Goal: Task Accomplishment & Management: Manage account settings

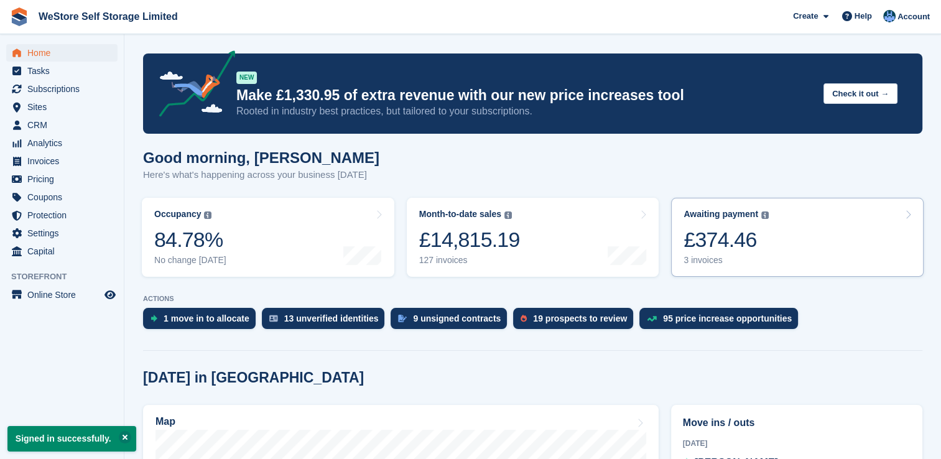
click at [741, 239] on div "£374.46" at bounding box center [725, 239] width 85 height 25
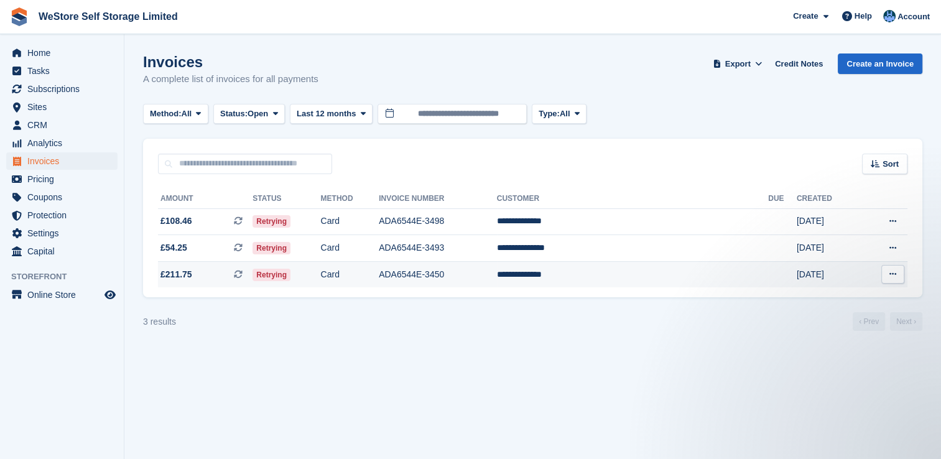
click at [889, 275] on icon at bounding box center [892, 274] width 7 height 8
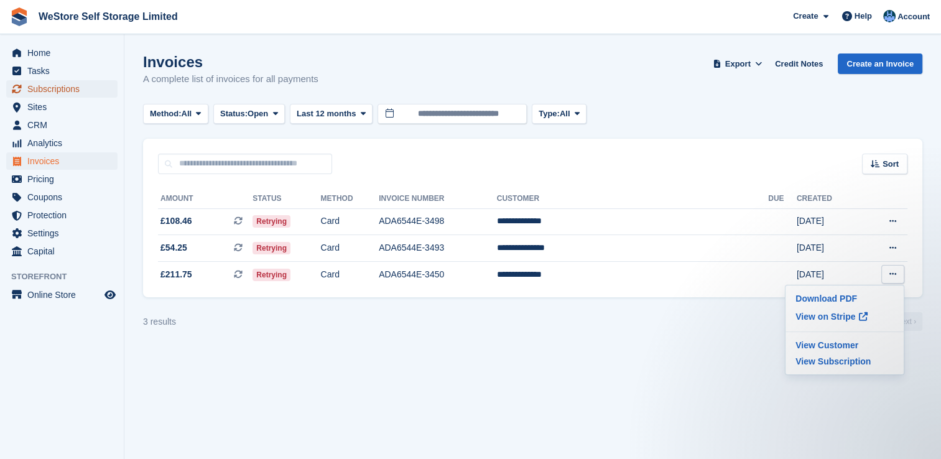
click at [67, 86] on span "Subscriptions" at bounding box center [64, 88] width 75 height 17
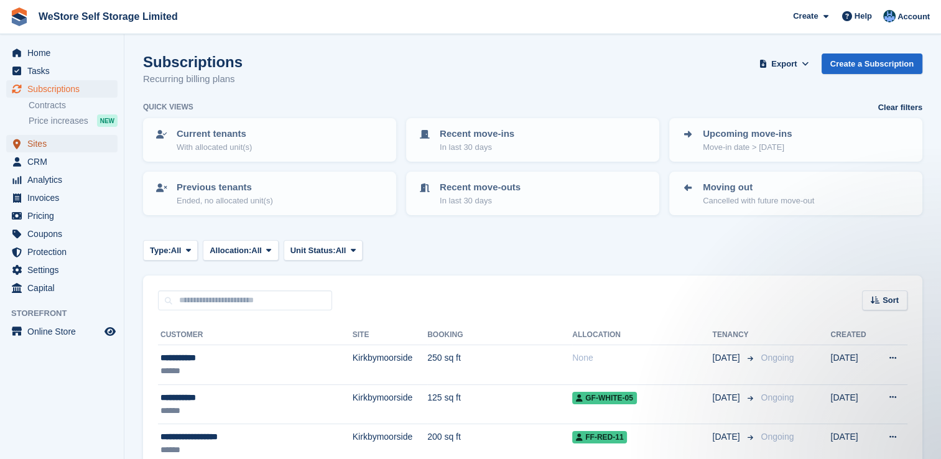
click at [35, 143] on span "Sites" at bounding box center [64, 143] width 75 height 17
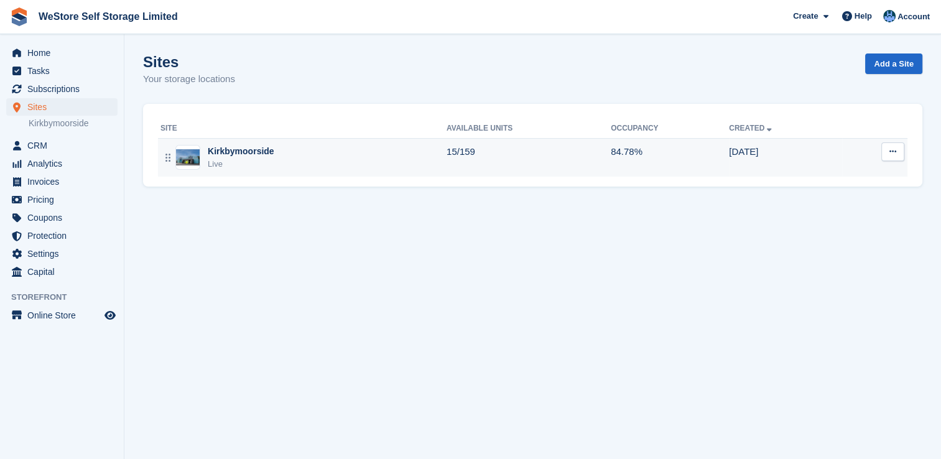
click at [231, 151] on div "Kirkbymoorside" at bounding box center [241, 151] width 67 height 13
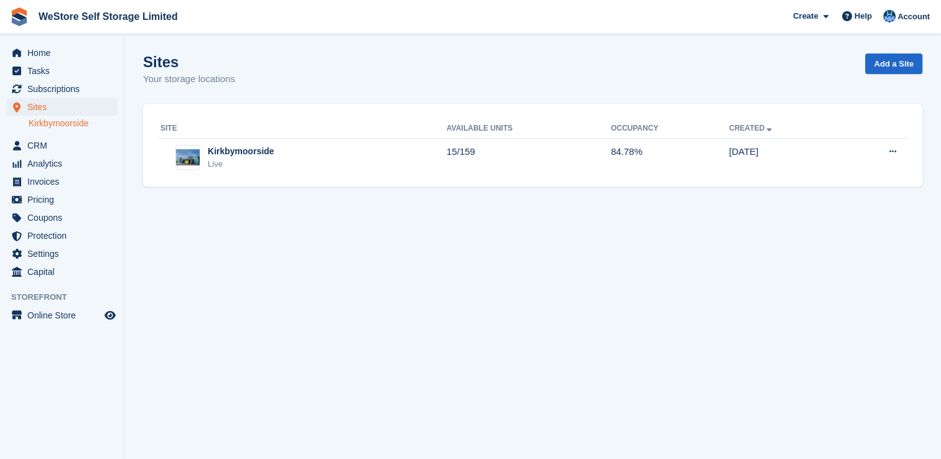
click at [85, 123] on link "Kirkbymoorside" at bounding box center [73, 124] width 89 height 12
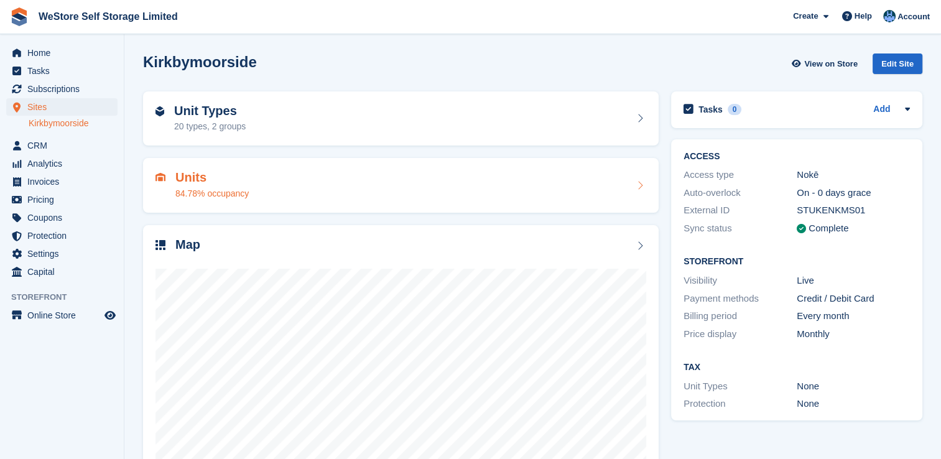
click at [206, 173] on h2 "Units" at bounding box center [211, 177] width 73 height 14
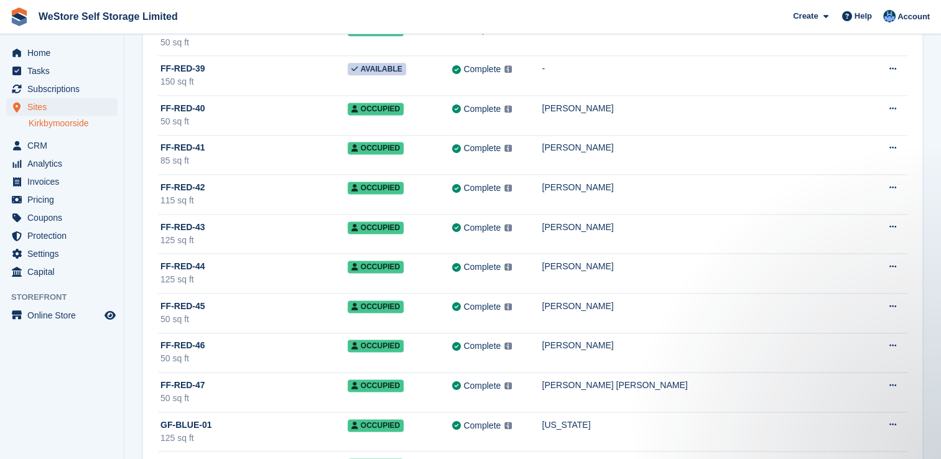
scroll to position [1782, 0]
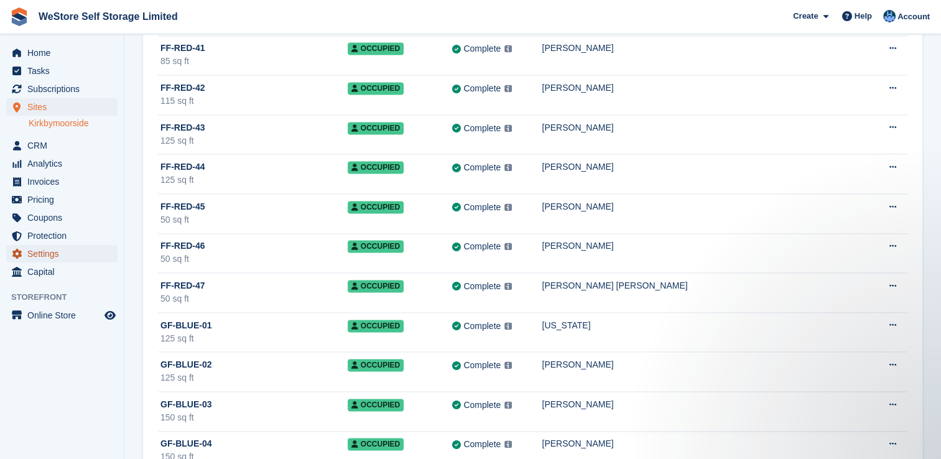
click at [48, 255] on span "Settings" at bounding box center [64, 253] width 75 height 17
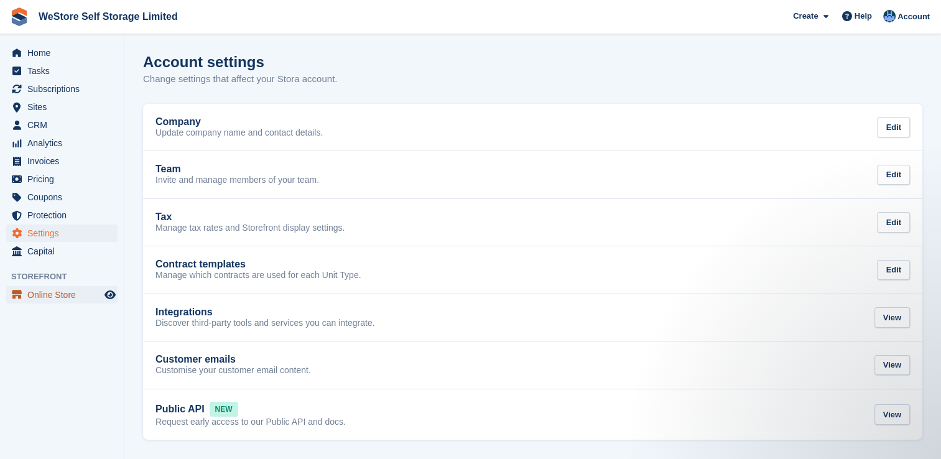
click at [49, 292] on span "Online Store" at bounding box center [64, 294] width 75 height 17
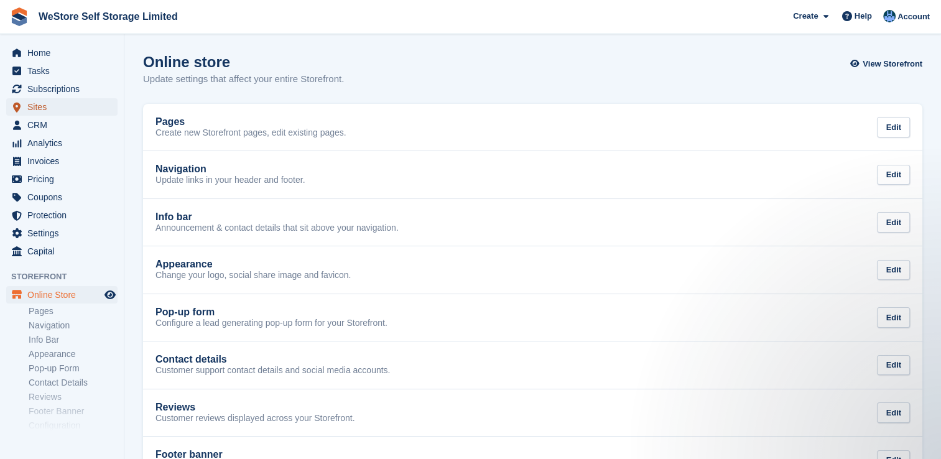
click at [33, 108] on span "Sites" at bounding box center [64, 106] width 75 height 17
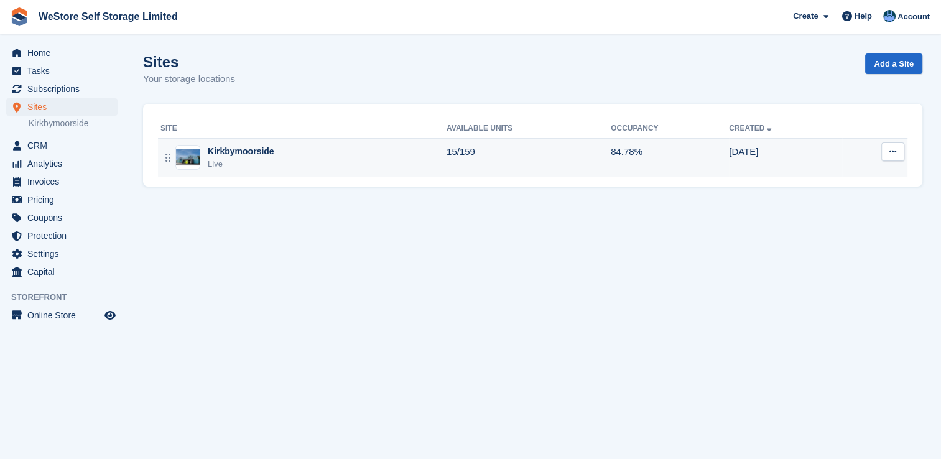
click at [246, 148] on div "Kirkbymoorside" at bounding box center [241, 151] width 67 height 13
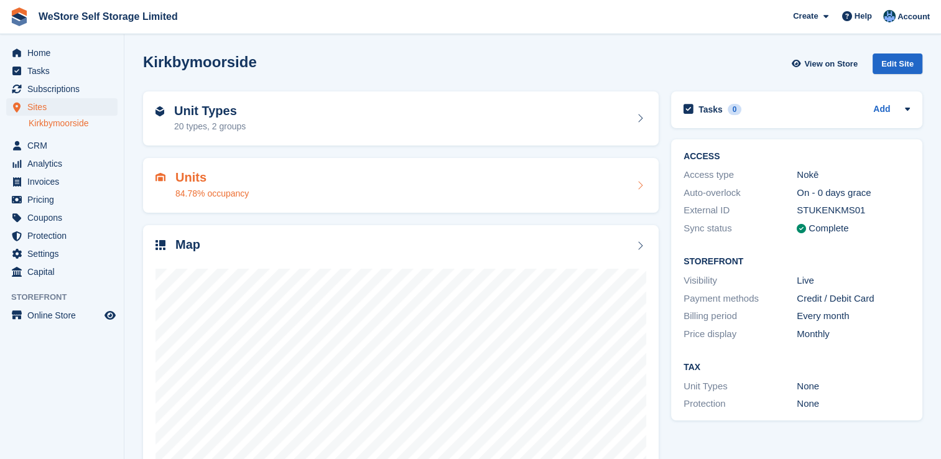
click at [191, 175] on h2 "Units" at bounding box center [211, 177] width 73 height 14
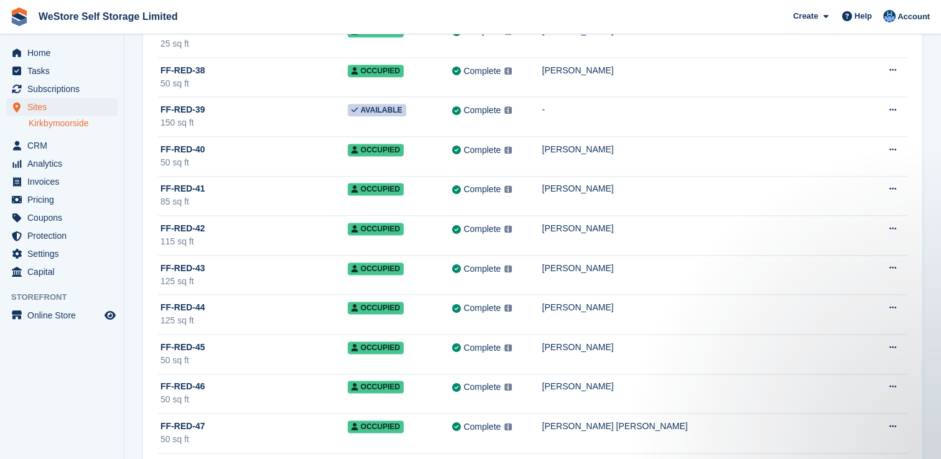
scroll to position [1683, 0]
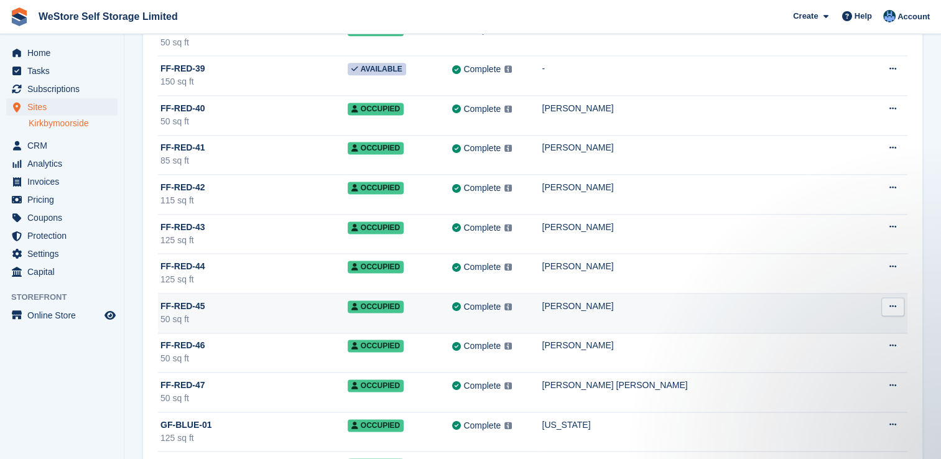
click at [164, 300] on span "FF-RED-45" at bounding box center [182, 306] width 45 height 13
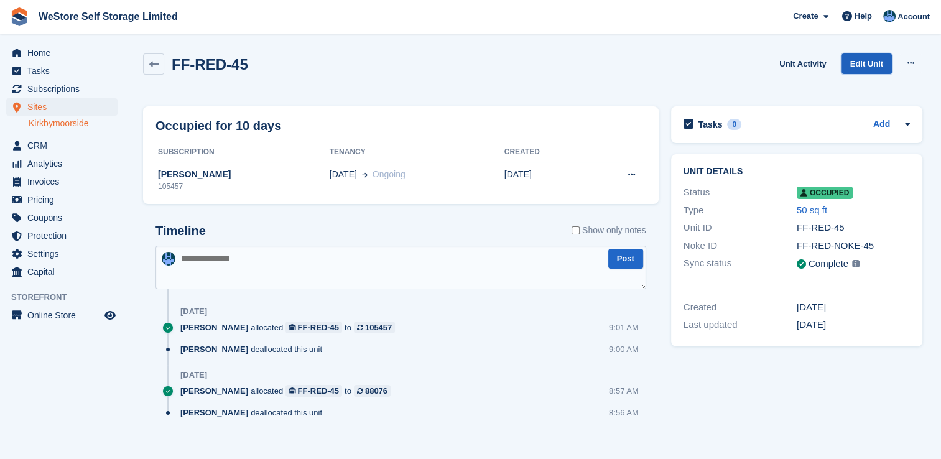
click at [870, 62] on link "Edit Unit" at bounding box center [866, 63] width 50 height 21
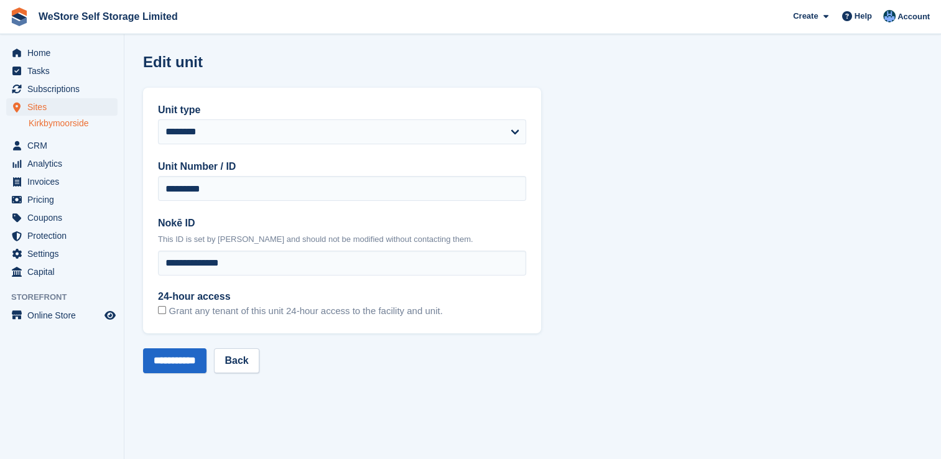
click at [868, 63] on div "Edit unit" at bounding box center [532, 69] width 779 height 32
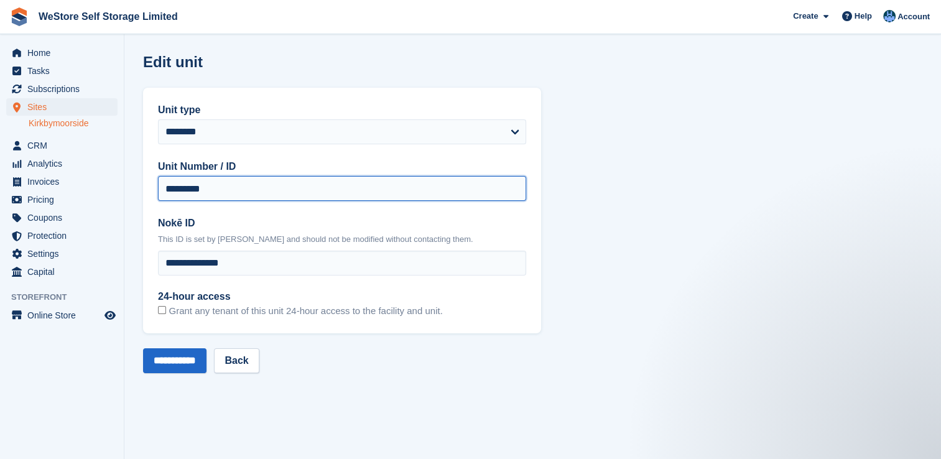
click at [483, 192] on input "*********" at bounding box center [342, 188] width 368 height 25
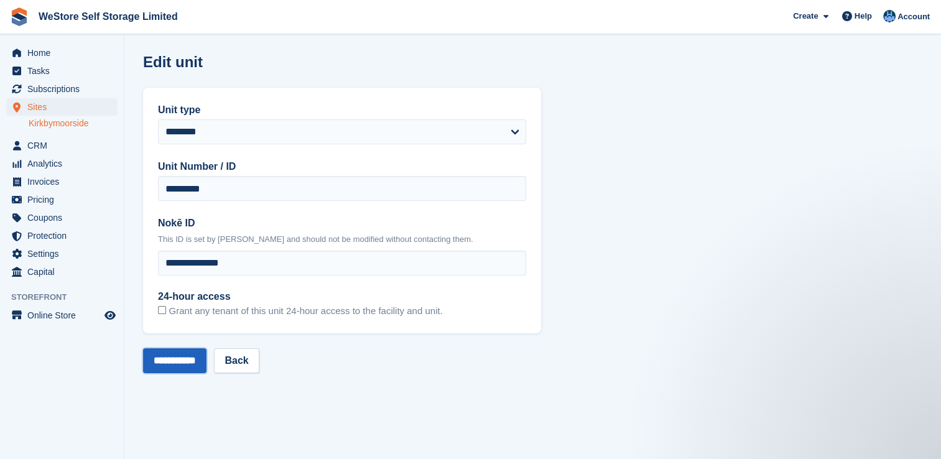
click at [191, 364] on input "**********" at bounding box center [174, 360] width 63 height 25
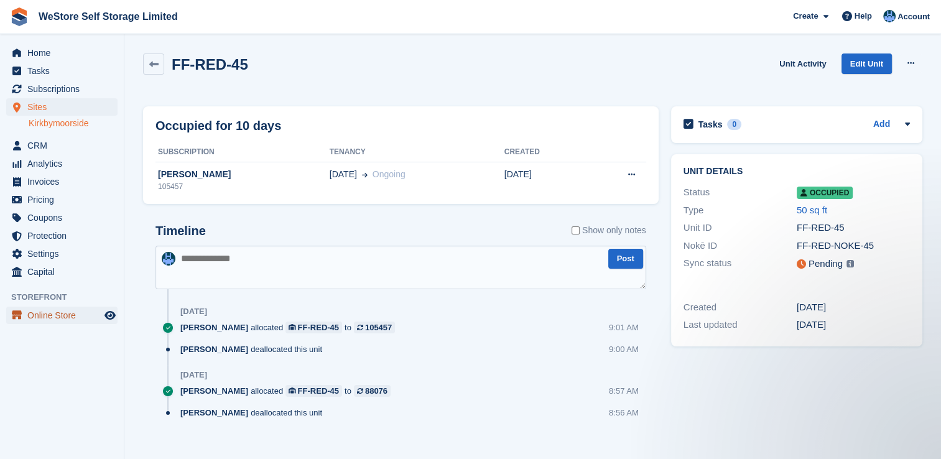
click at [47, 312] on span "Online Store" at bounding box center [64, 315] width 75 height 17
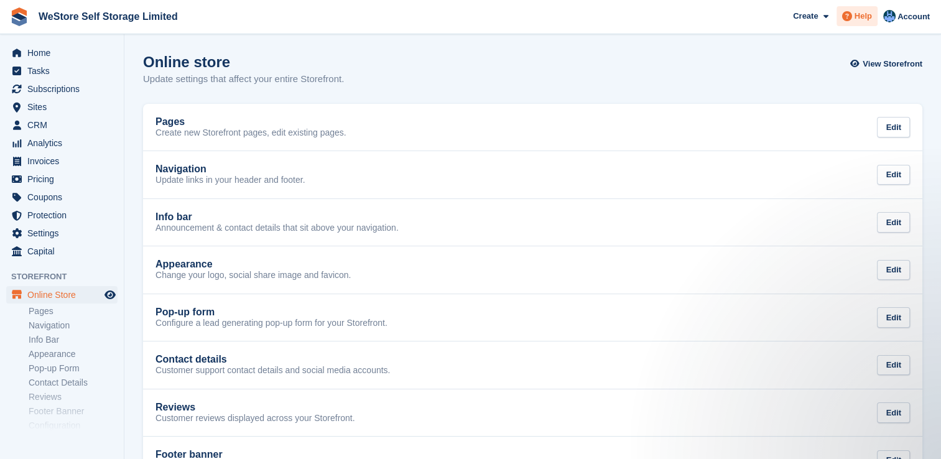
click at [869, 16] on span "Help" at bounding box center [862, 16] width 17 height 12
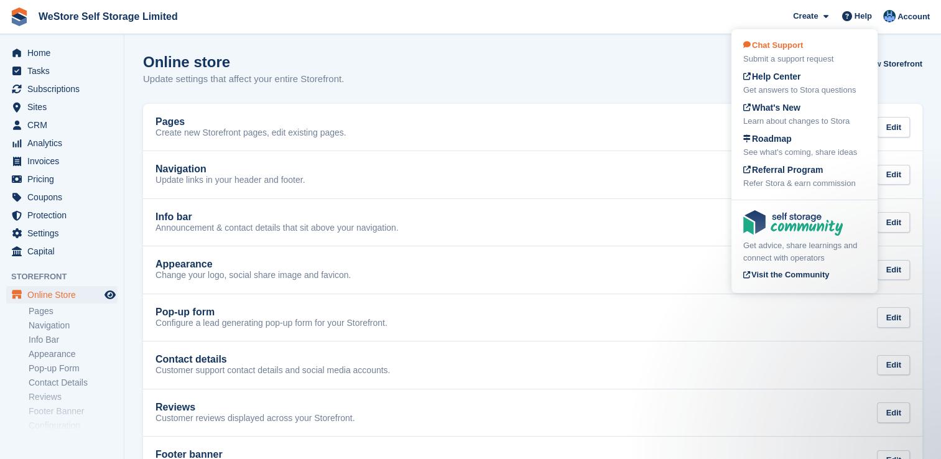
click at [777, 45] on span "Chat Support" at bounding box center [773, 44] width 60 height 9
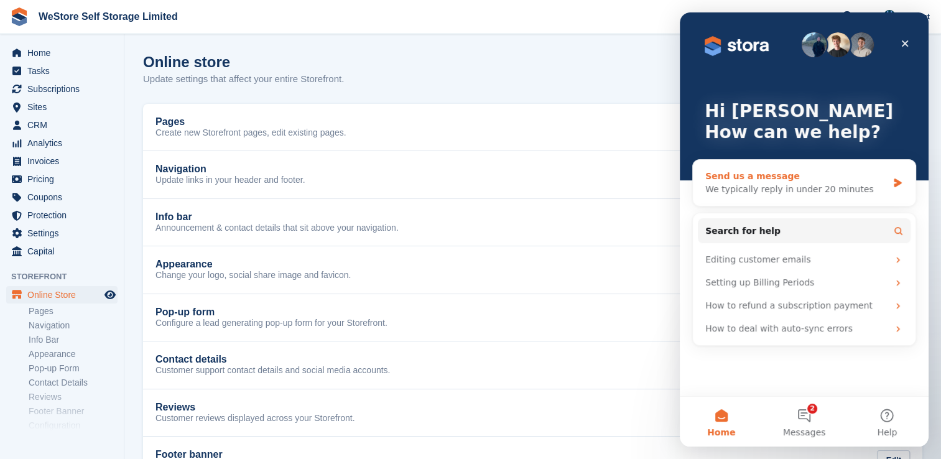
click at [744, 177] on div "Send us a message" at bounding box center [796, 176] width 182 height 13
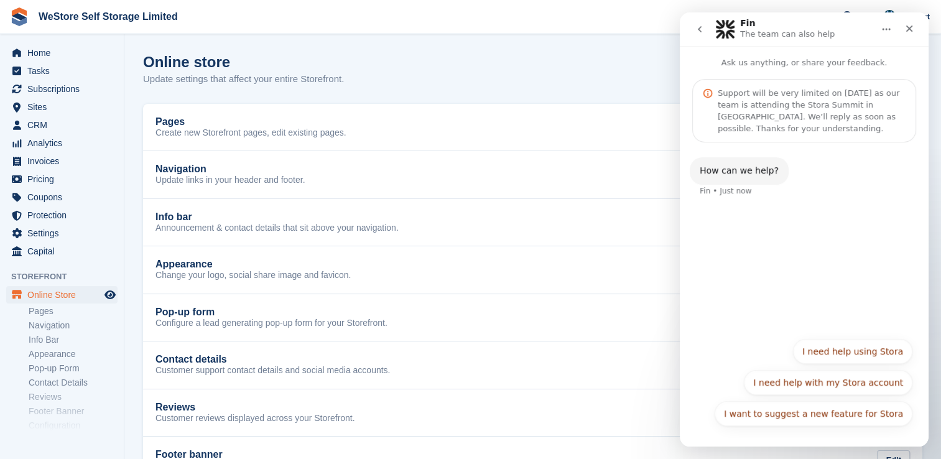
click at [721, 163] on div "How can we help? Fin • Just now" at bounding box center [739, 170] width 99 height 27
click at [866, 356] on button "I need help using Stora" at bounding box center [852, 351] width 119 height 25
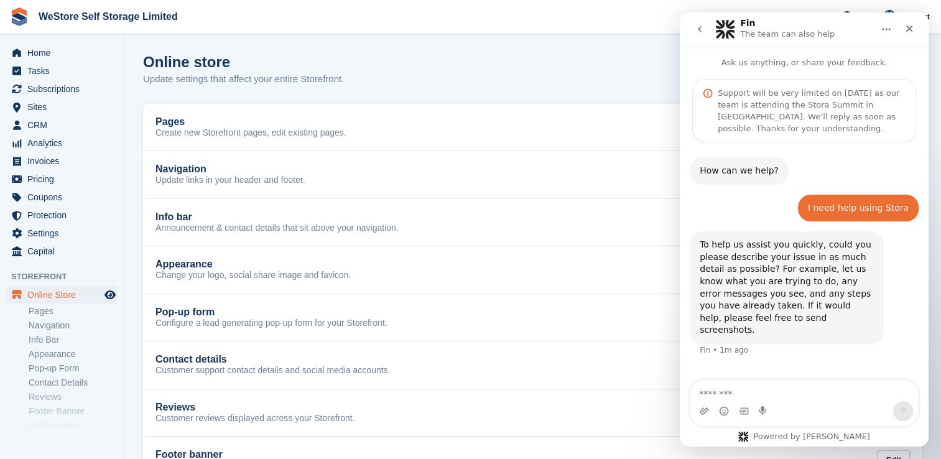
click at [733, 389] on textarea "Message…" at bounding box center [804, 390] width 228 height 21
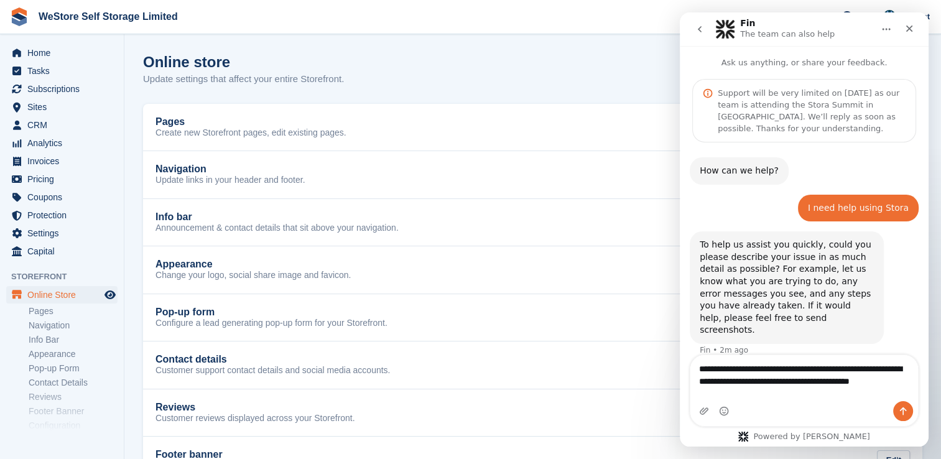
scroll to position [2, 0]
type textarea "**********"
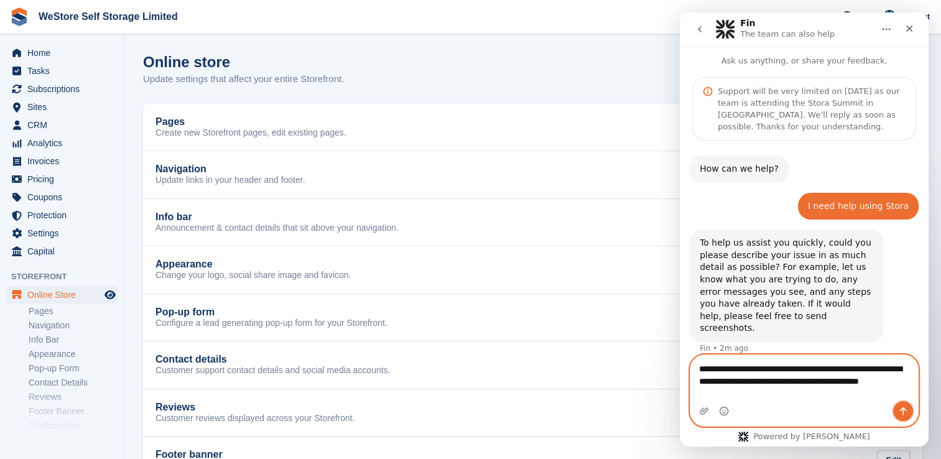
click at [901, 412] on icon "Send a message…" at bounding box center [903, 411] width 10 height 10
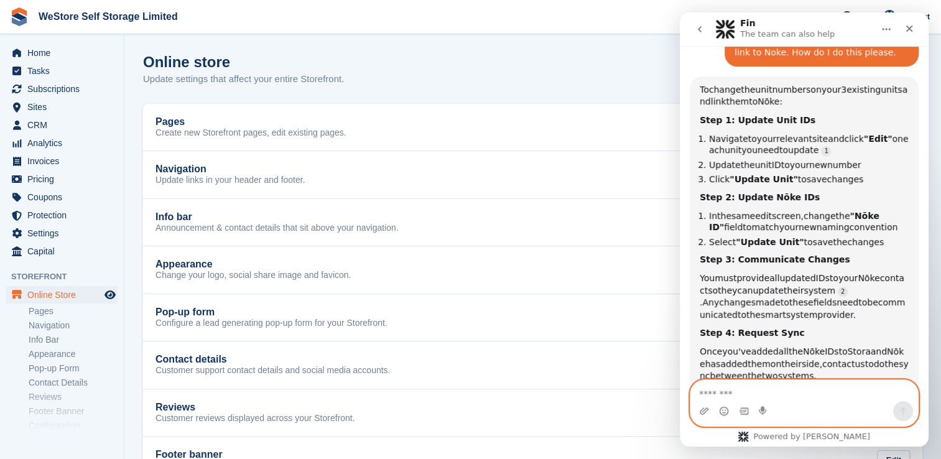
scroll to position [348, 0]
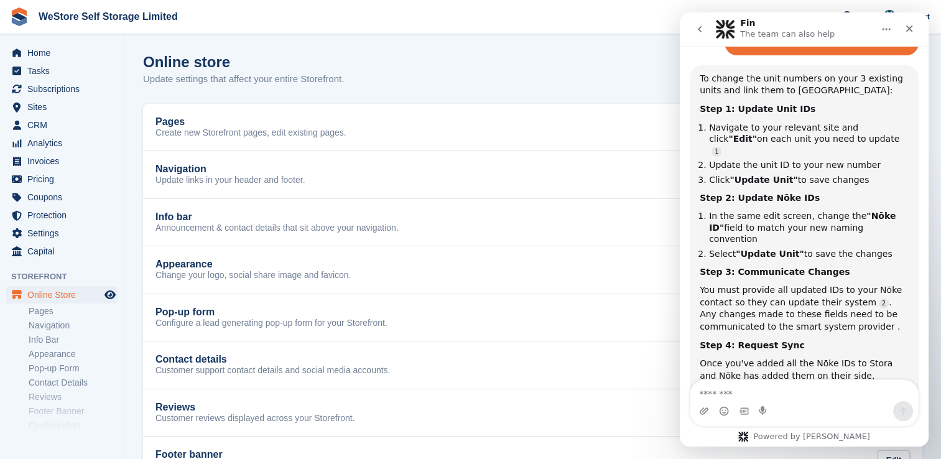
click at [885, 31] on icon "Home" at bounding box center [886, 29] width 10 height 10
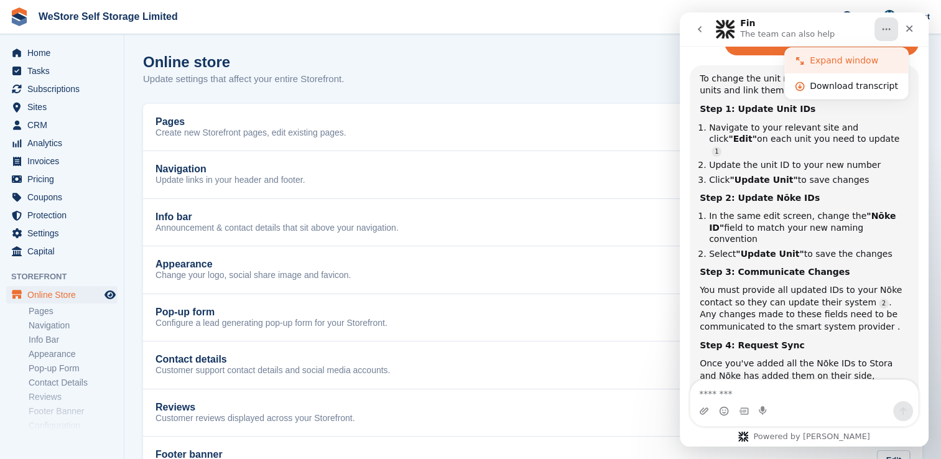
click at [855, 57] on div "Expand window" at bounding box center [854, 60] width 88 height 13
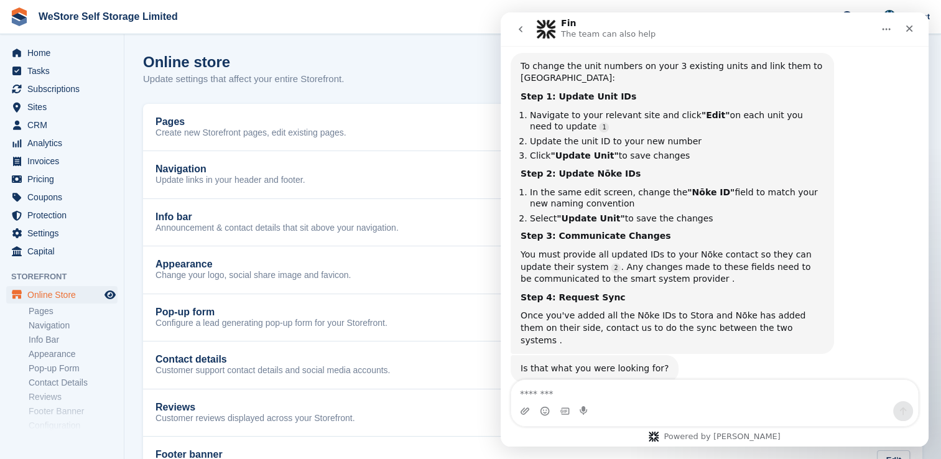
scroll to position [2, 0]
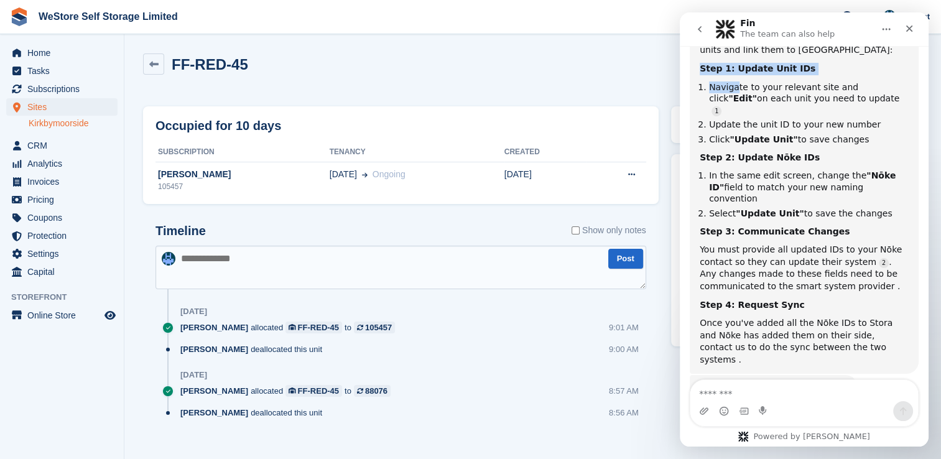
scroll to position [389, 0]
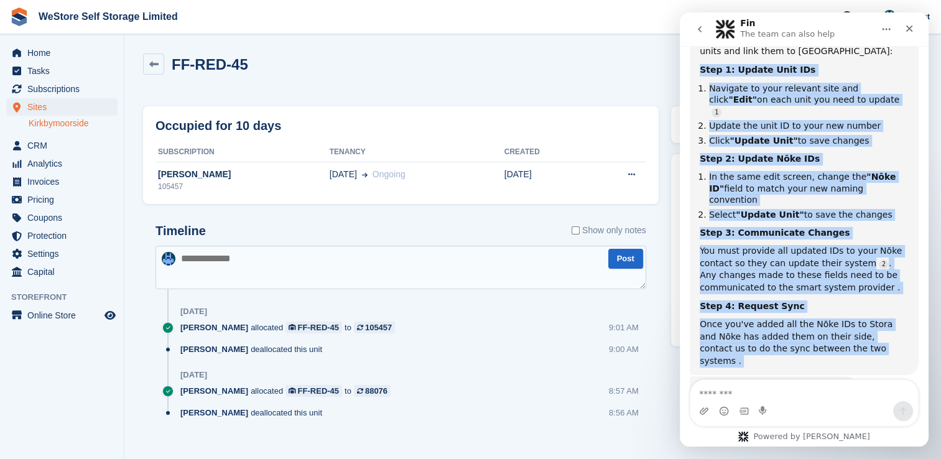
drag, startPoint x: 701, startPoint y: 53, endPoint x: 874, endPoint y: 330, distance: 325.7
click at [874, 330] on div "How can we help? Fin • 4m ago I need help using [PERSON_NAME] • 4m ago To help …" at bounding box center [804, 99] width 229 height 662
drag, startPoint x: 874, startPoint y: 330, endPoint x: 787, endPoint y: 258, distance: 112.7
copy div "Step 1: Update Unit IDs Navigate to your relevant site and click "Edit" on each…"
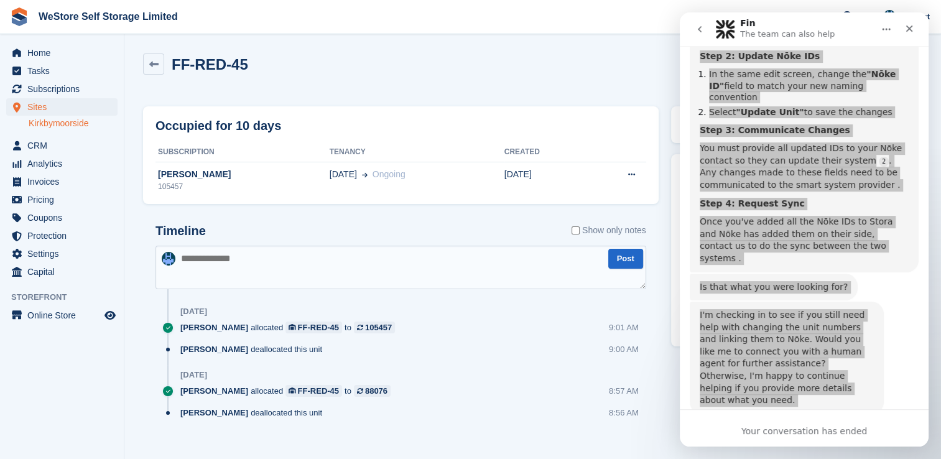
scroll to position [474, 0]
